Goal: Task Accomplishment & Management: Use online tool/utility

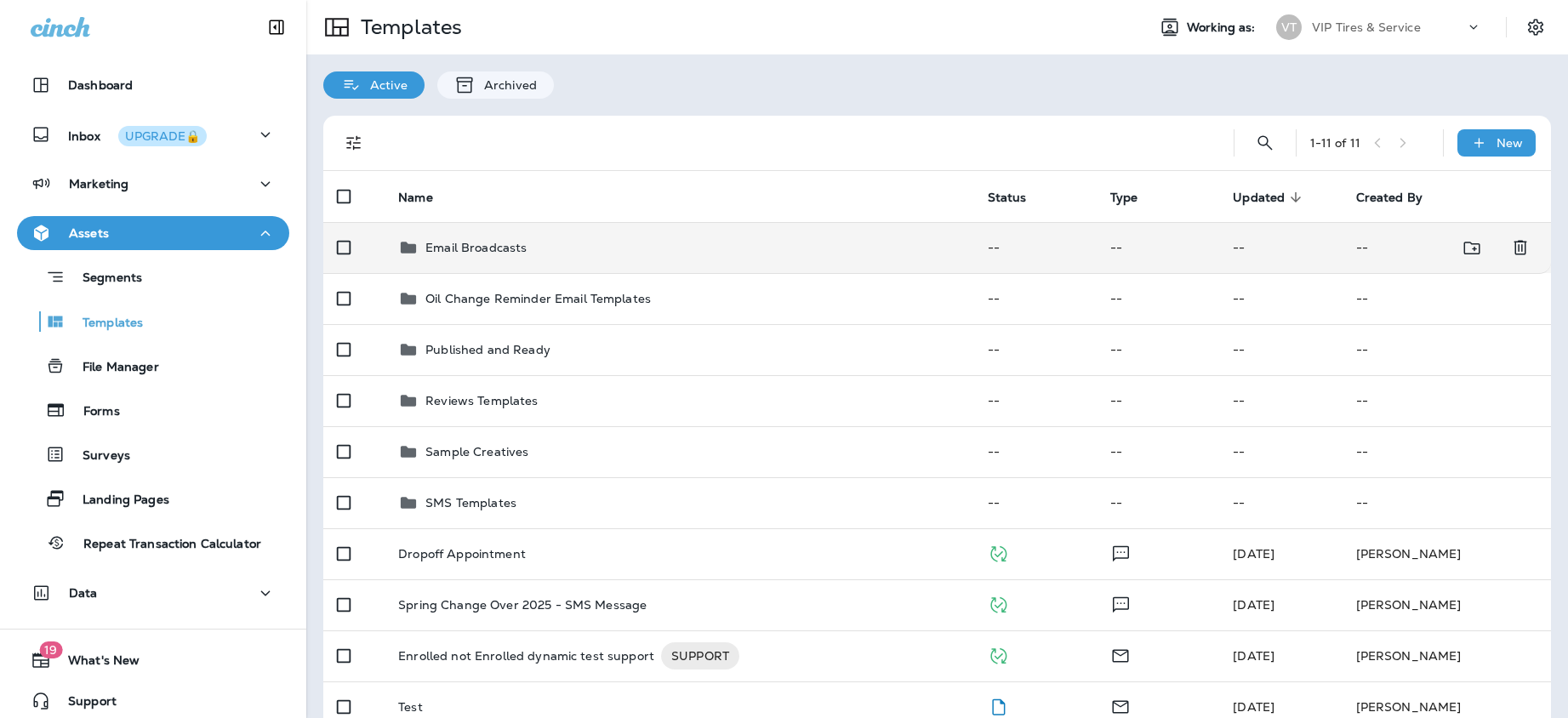
click at [467, 241] on p "Email Broadcasts" at bounding box center [476, 247] width 101 height 13
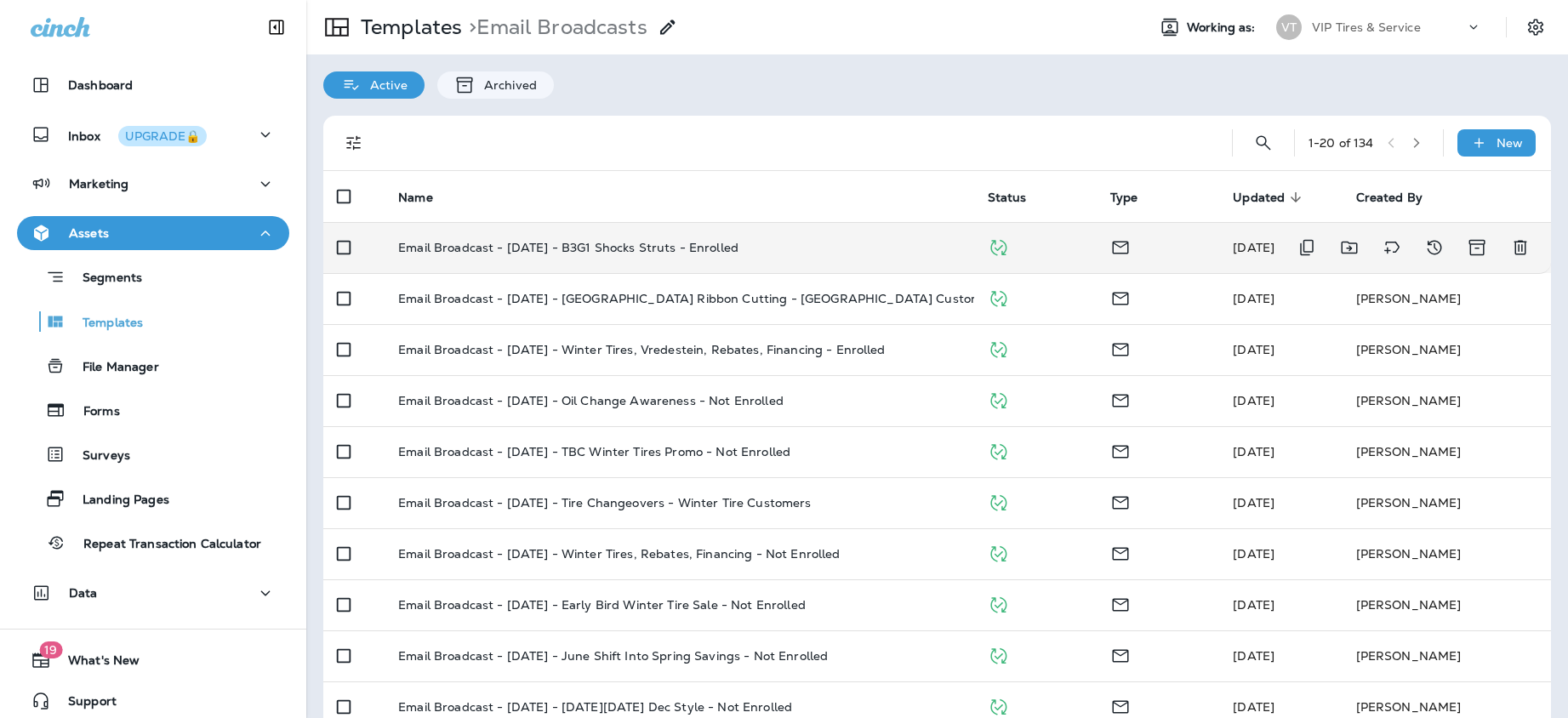
click at [646, 243] on p "Email Broadcast - [DATE] - B3G1 Shocks Struts - Enrolled" at bounding box center [568, 247] width 340 height 13
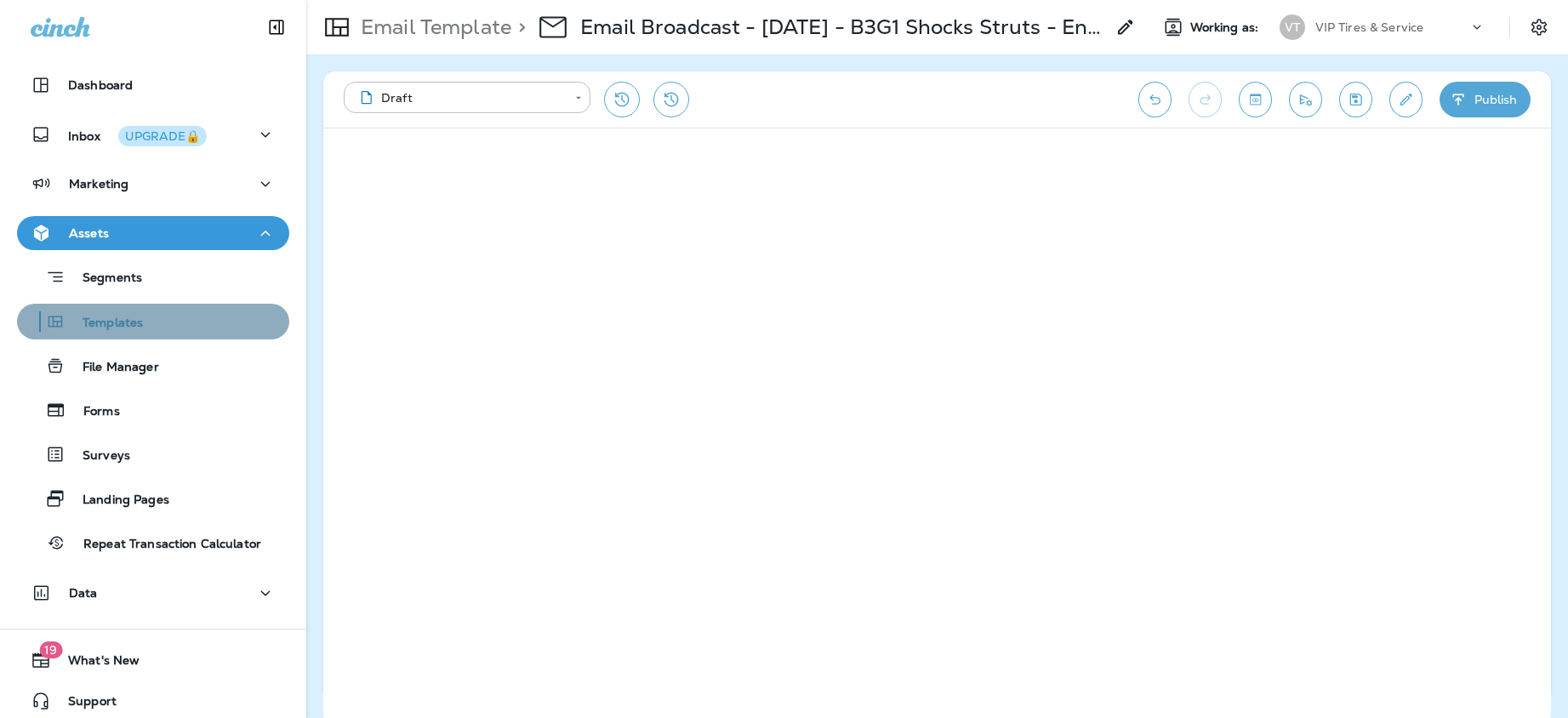
click at [120, 326] on p "Templates" at bounding box center [104, 324] width 78 height 16
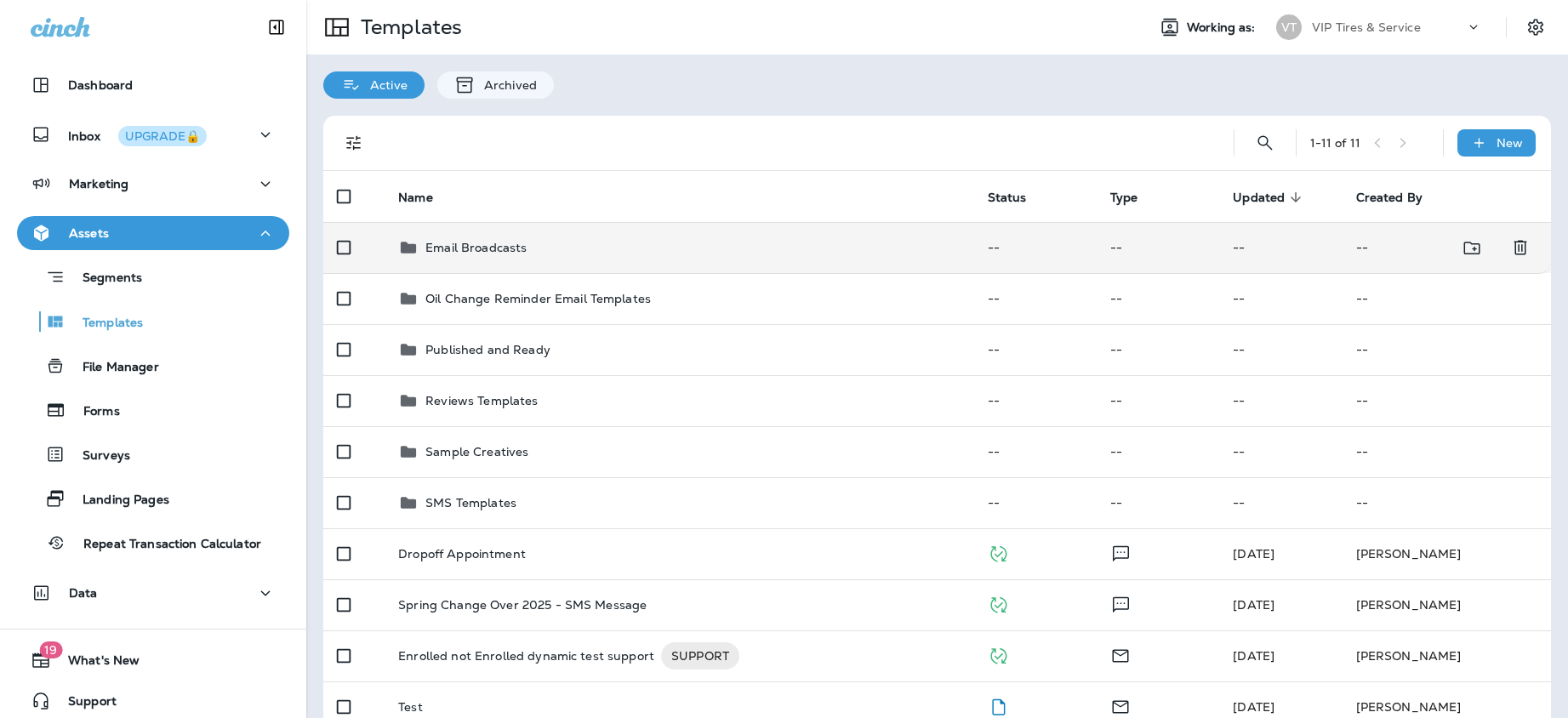
click at [472, 241] on p "Email Broadcasts" at bounding box center [476, 247] width 101 height 13
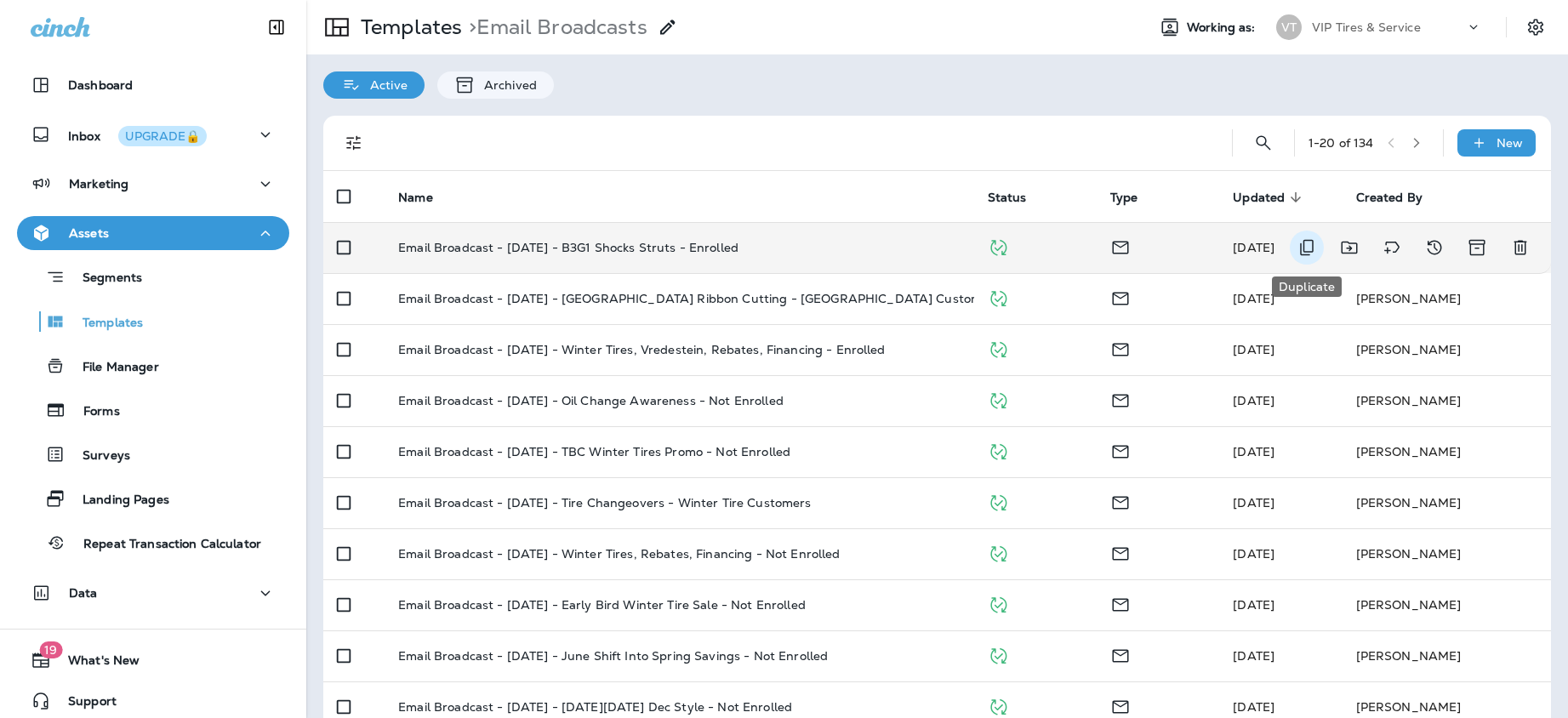
click at [1308, 248] on icon "Duplicate" at bounding box center [1307, 247] width 21 height 21
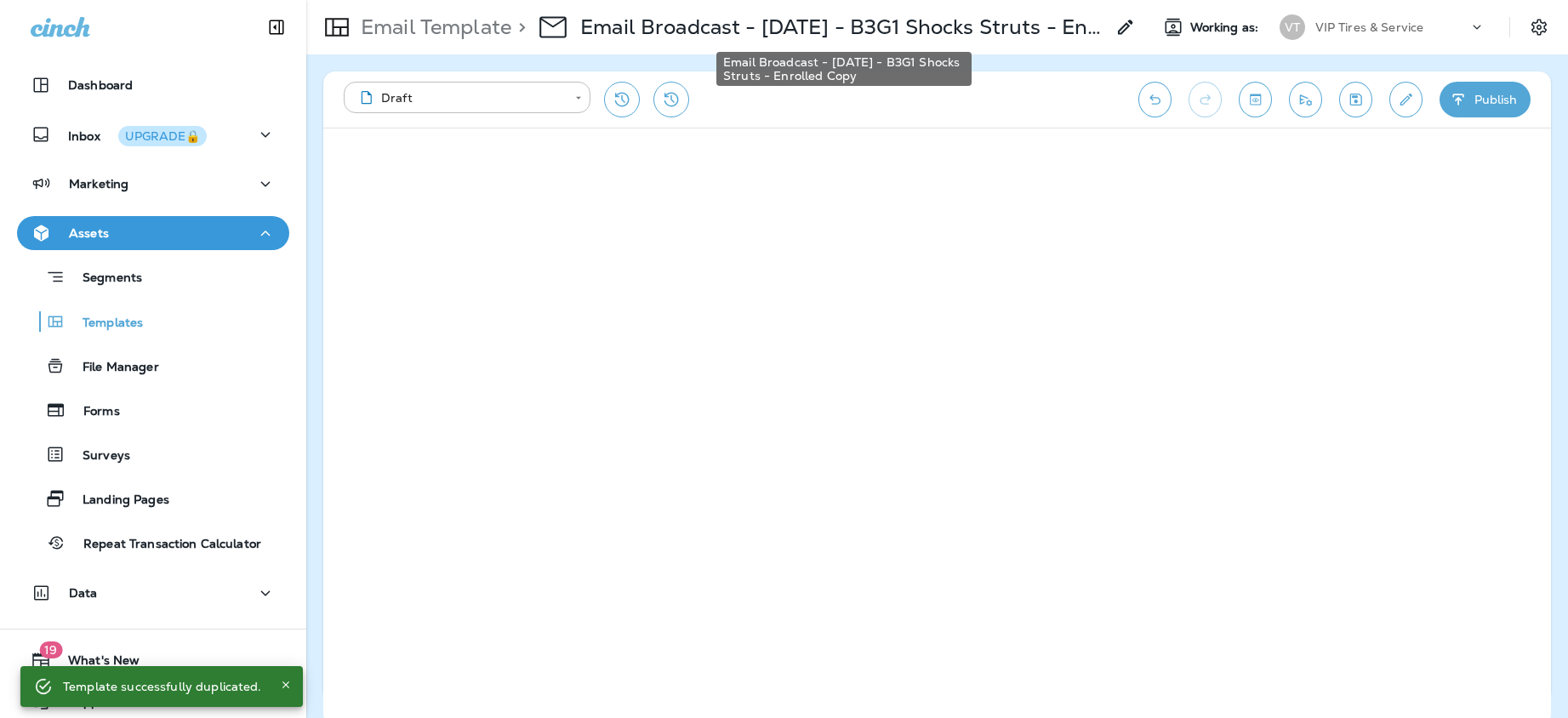
click at [822, 29] on p "Email Broadcast - [DATE] - B3G1 Shocks Struts - Enrolled Copy" at bounding box center [842, 27] width 525 height 26
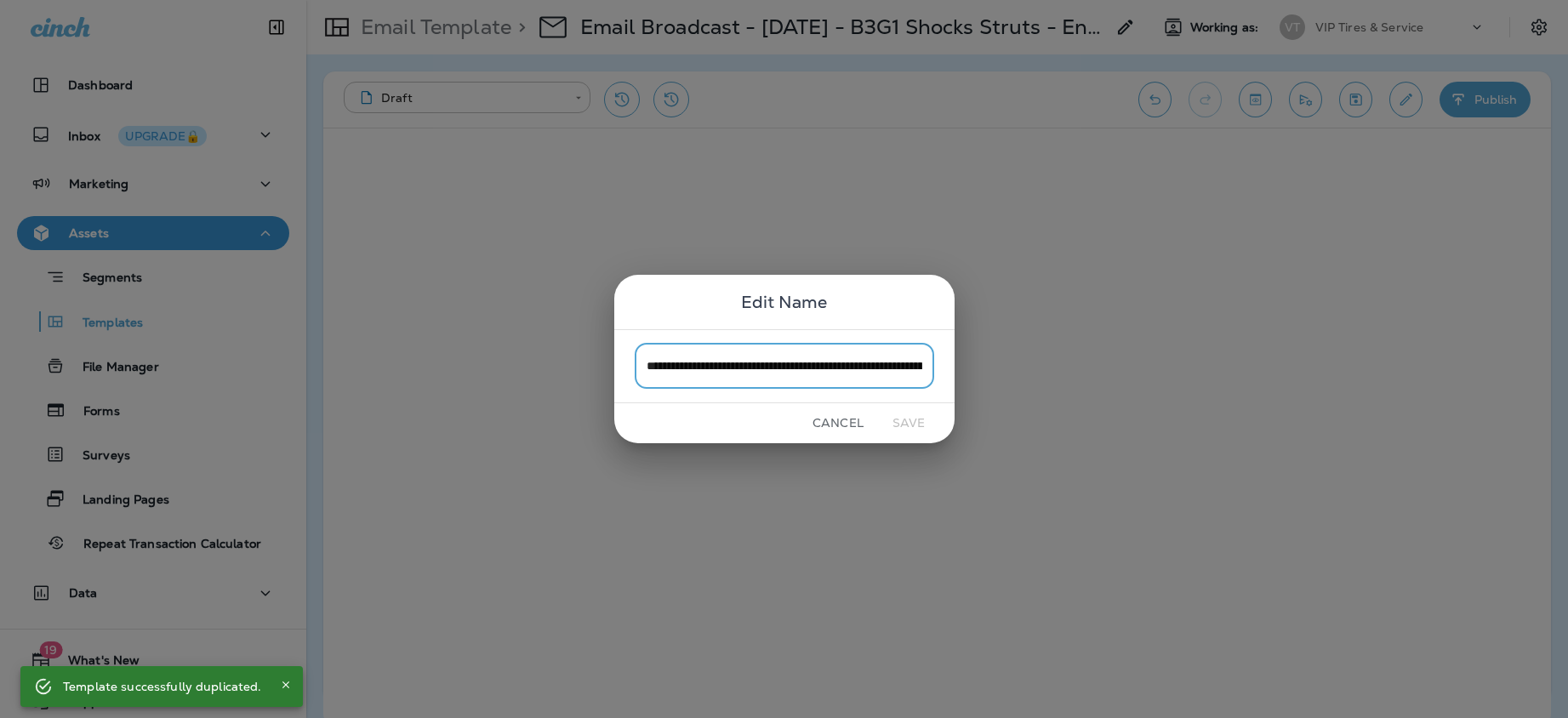
scroll to position [0, 127]
click at [702, 365] on input "**********" at bounding box center [784, 366] width 300 height 45
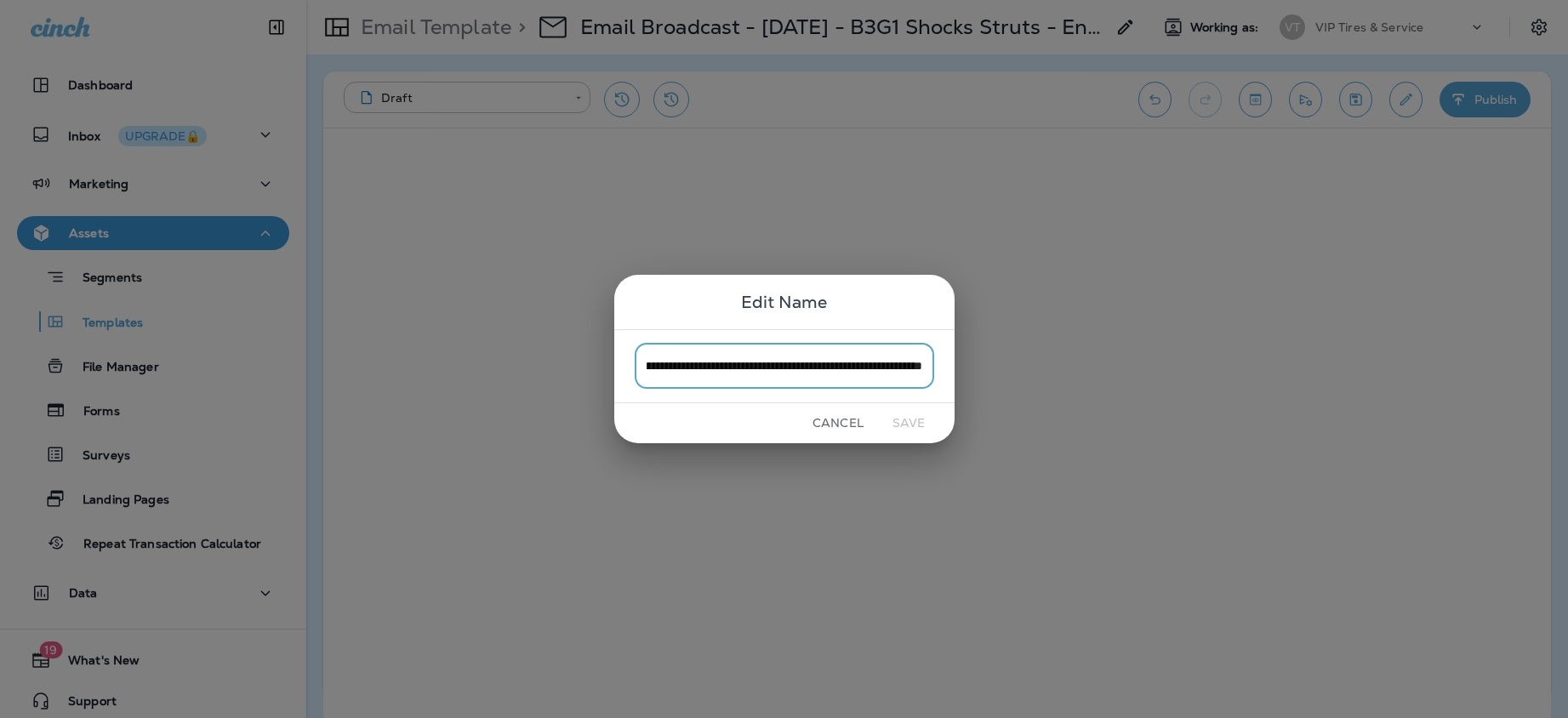
scroll to position [0, 119]
click at [674, 363] on input "**********" at bounding box center [784, 366] width 300 height 45
drag, startPoint x: 896, startPoint y: 364, endPoint x: 1009, endPoint y: 367, distance: 113.0
click at [1009, 367] on div "**********" at bounding box center [784, 359] width 1568 height 718
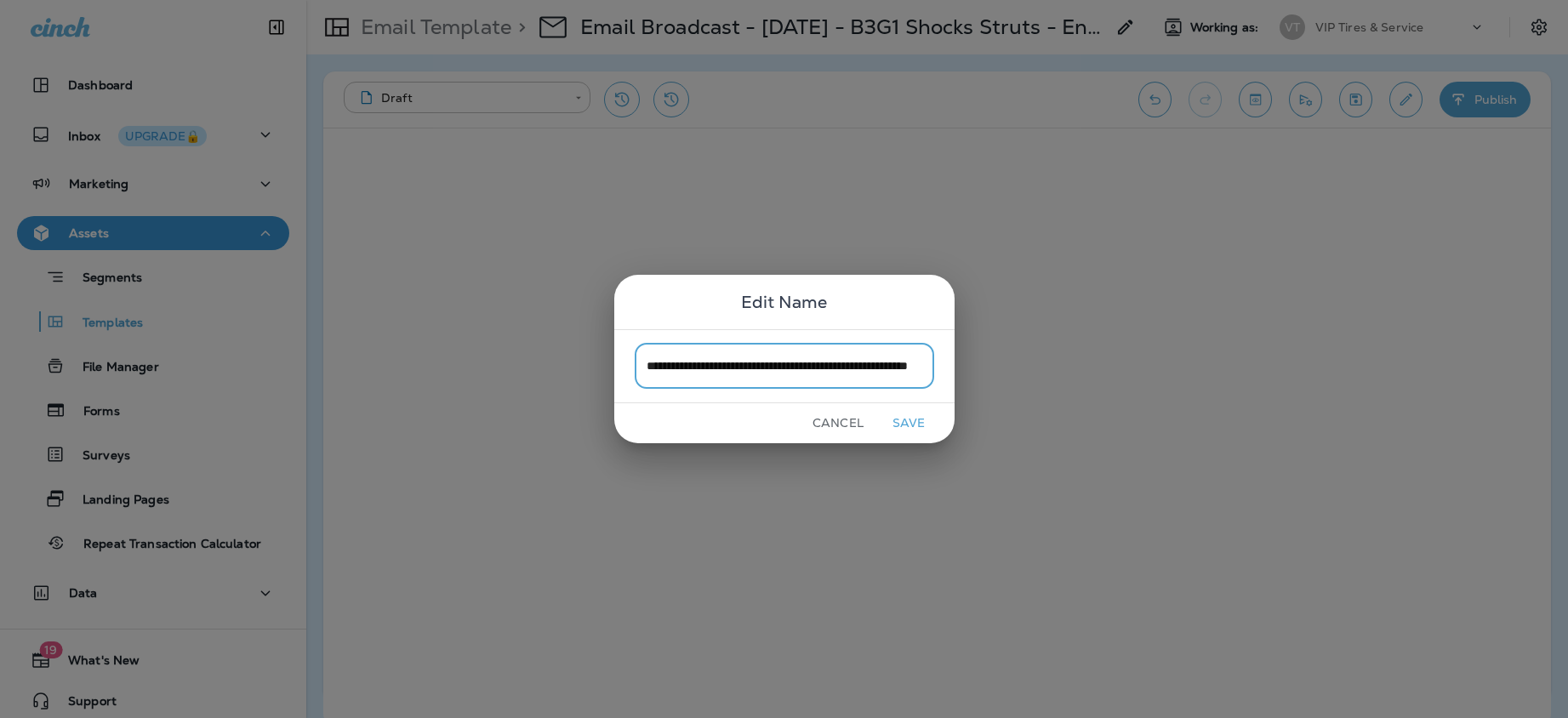
scroll to position [0, 87]
type input "**********"
click at [912, 422] on button "Save" at bounding box center [908, 423] width 63 height 27
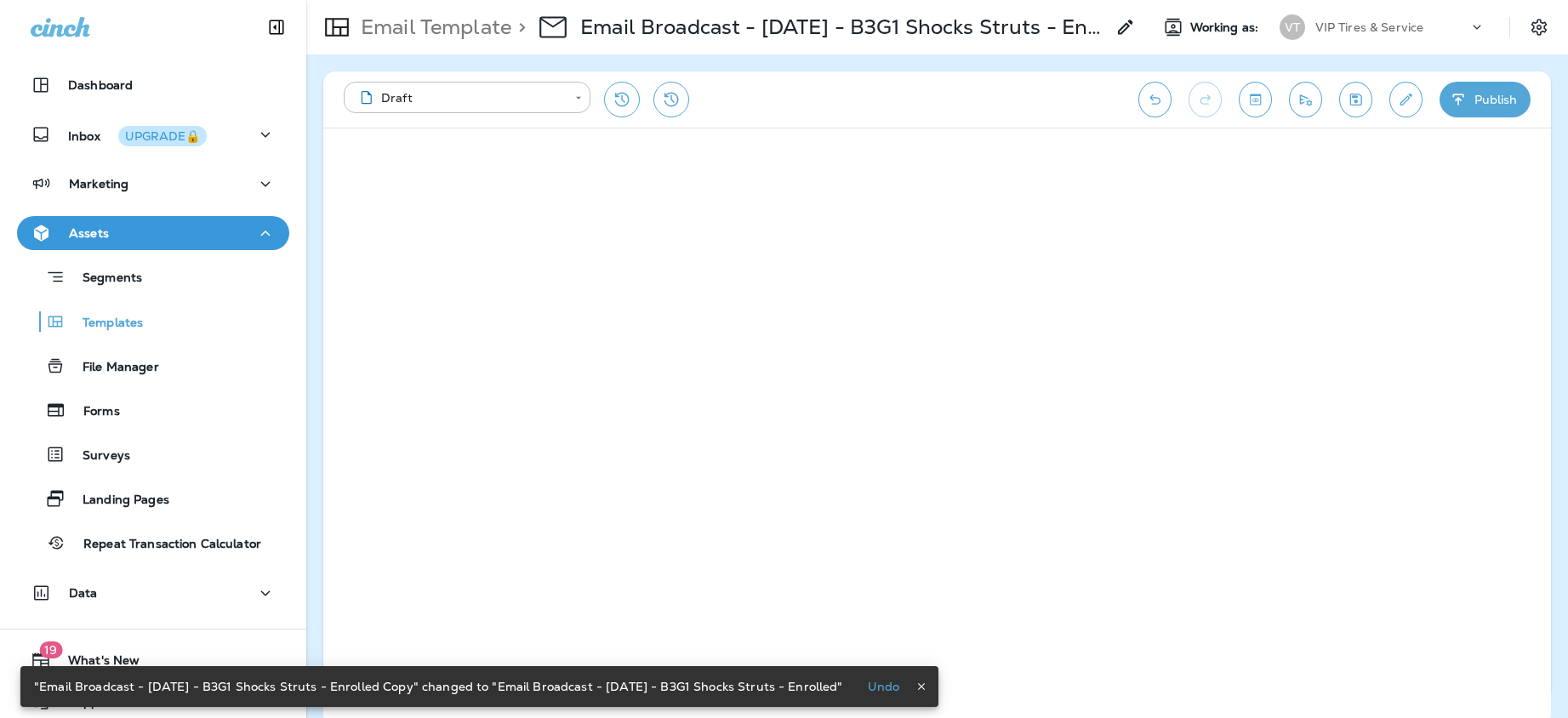
scroll to position [0, 87]
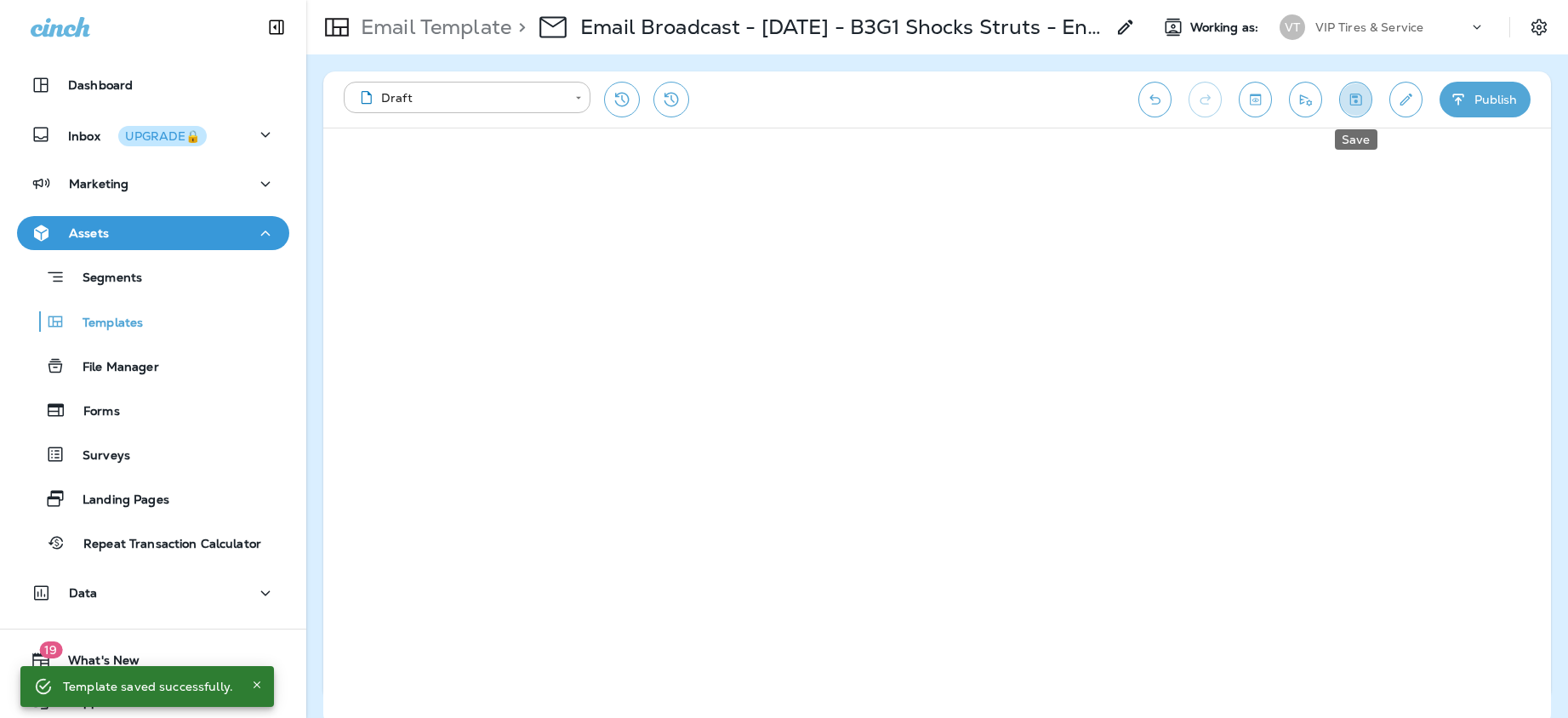
click at [1355, 98] on icon "Save" at bounding box center [1356, 99] width 18 height 17
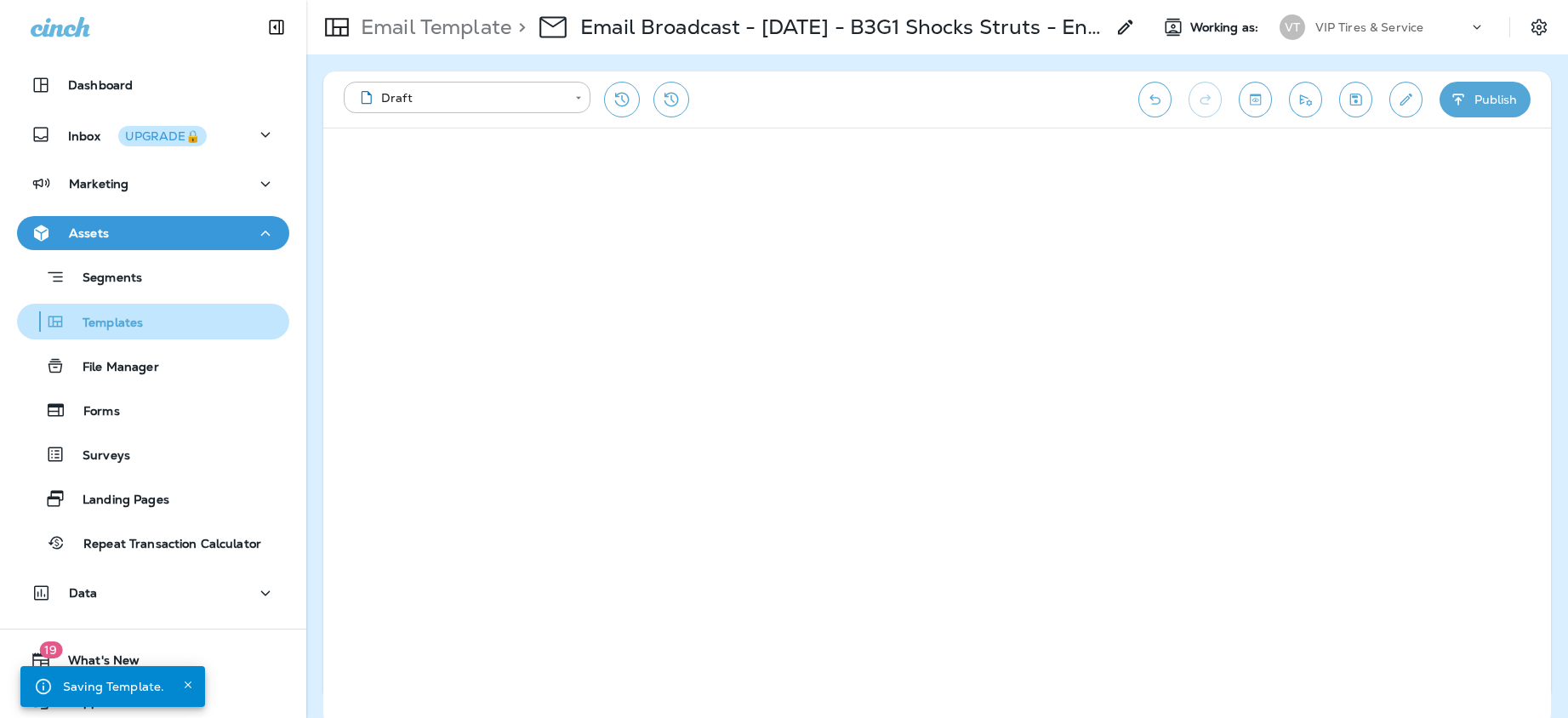
click at [96, 332] on div "Templates" at bounding box center [83, 321] width 119 height 26
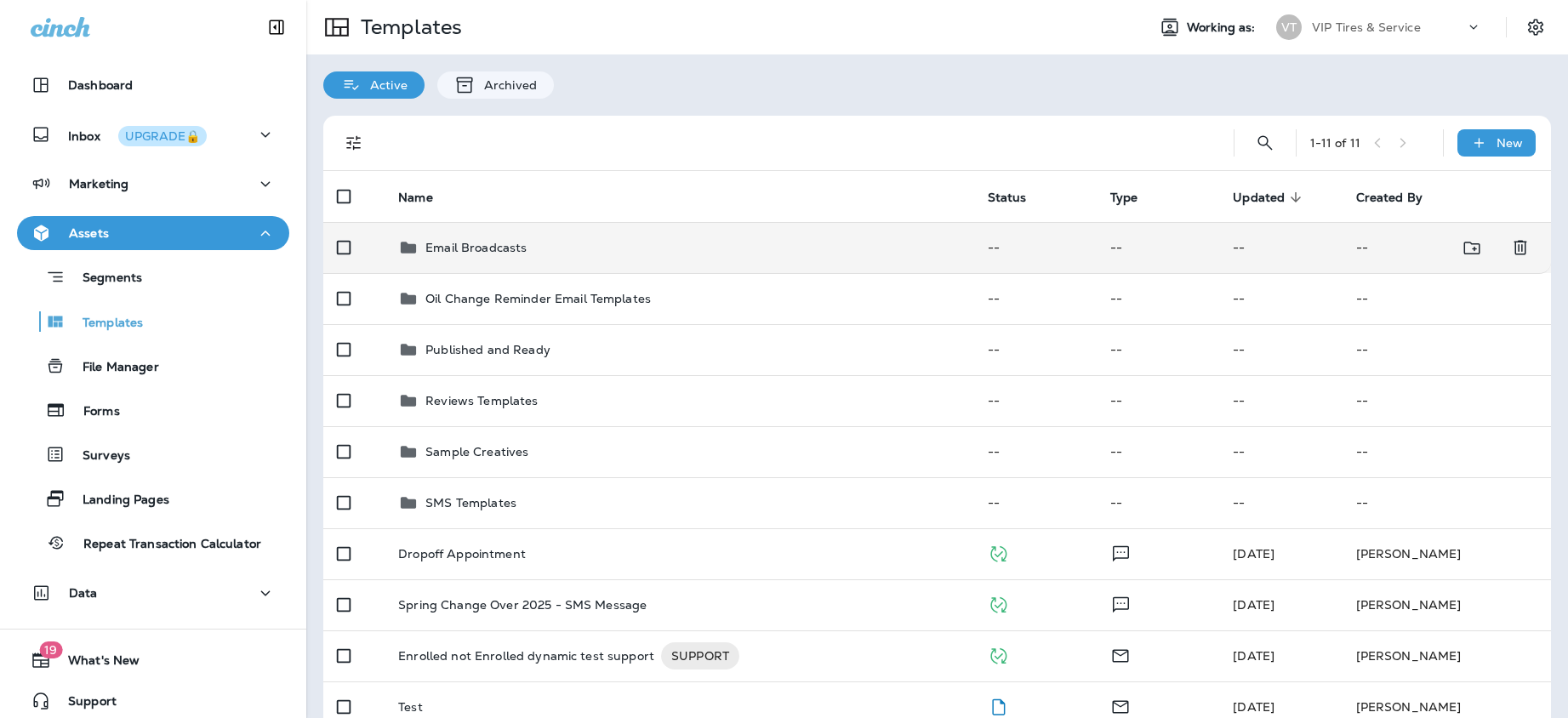
click at [513, 255] on div "Email Broadcasts" at bounding box center [476, 247] width 101 height 21
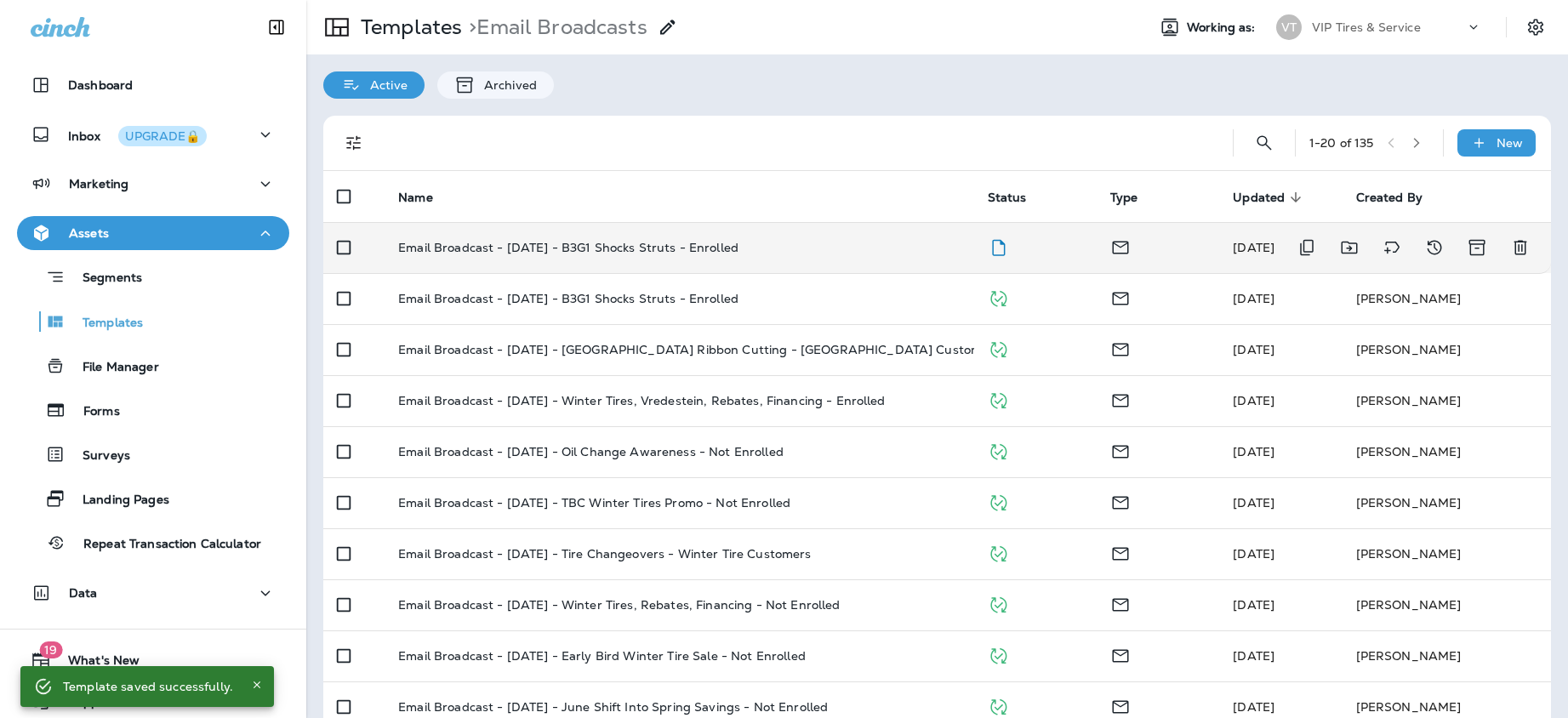
click at [533, 250] on p "Email Broadcast - [DATE] - B3G1 Shocks Struts - Enrolled" at bounding box center [568, 247] width 340 height 13
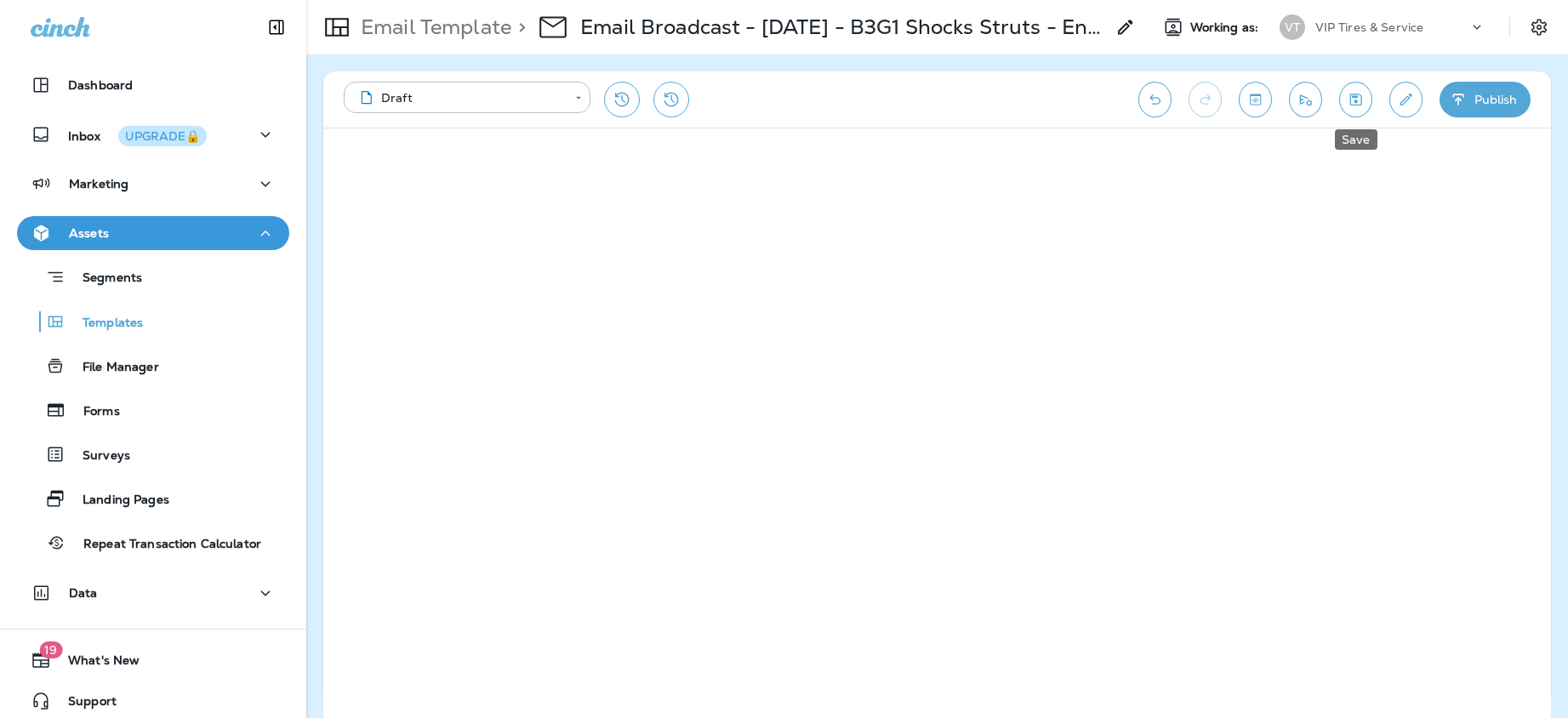
click at [1355, 99] on icon "Save" at bounding box center [1356, 99] width 18 height 17
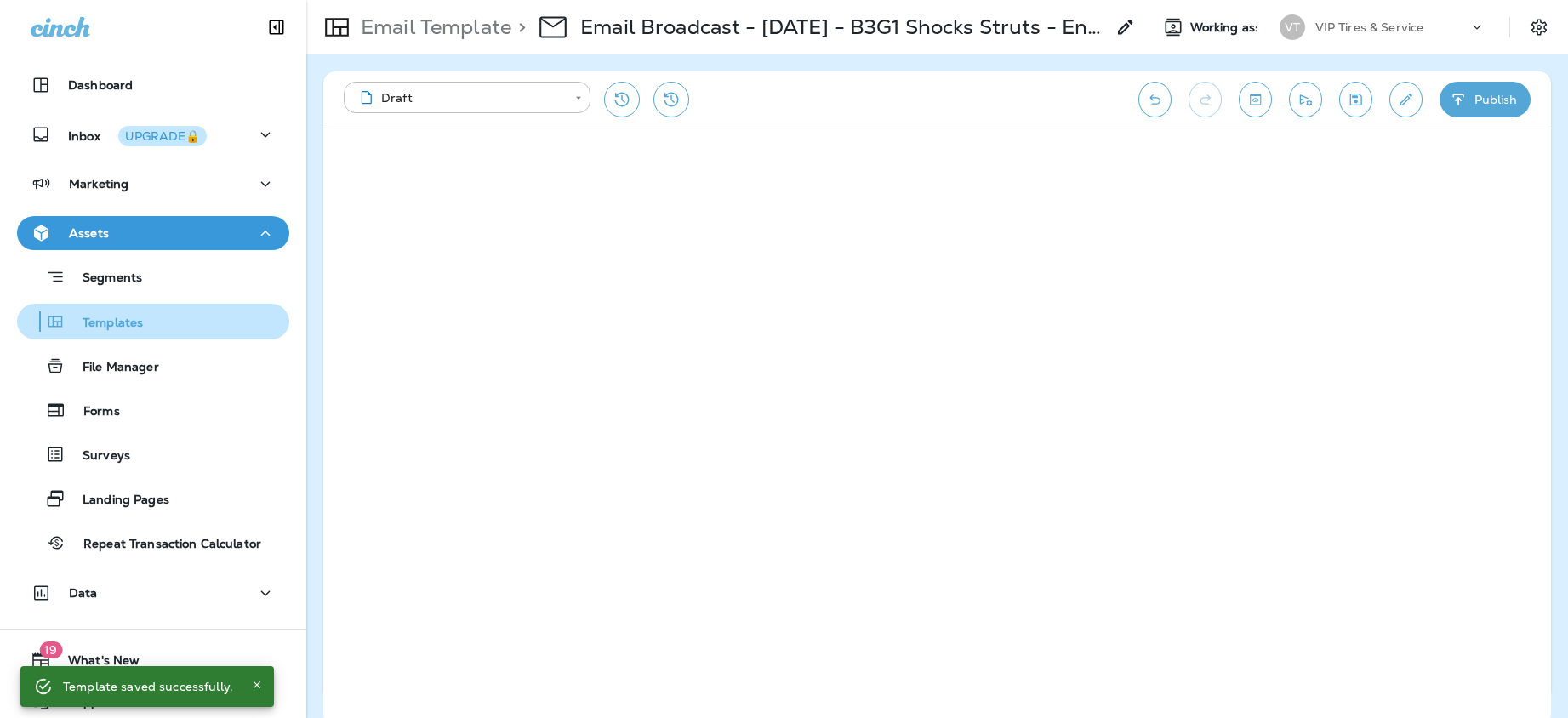
click at [95, 321] on p "Templates" at bounding box center [104, 324] width 78 height 16
